Goal: Navigation & Orientation: Find specific page/section

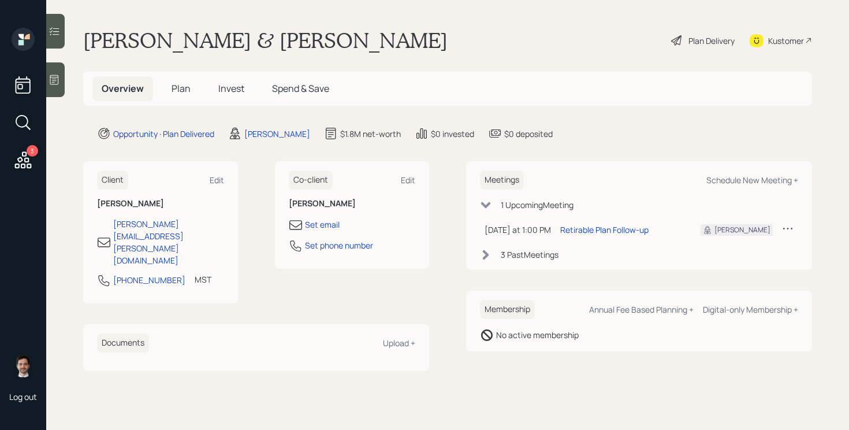
click at [21, 161] on icon at bounding box center [23, 159] width 17 height 17
